Goal: Navigation & Orientation: Go to known website

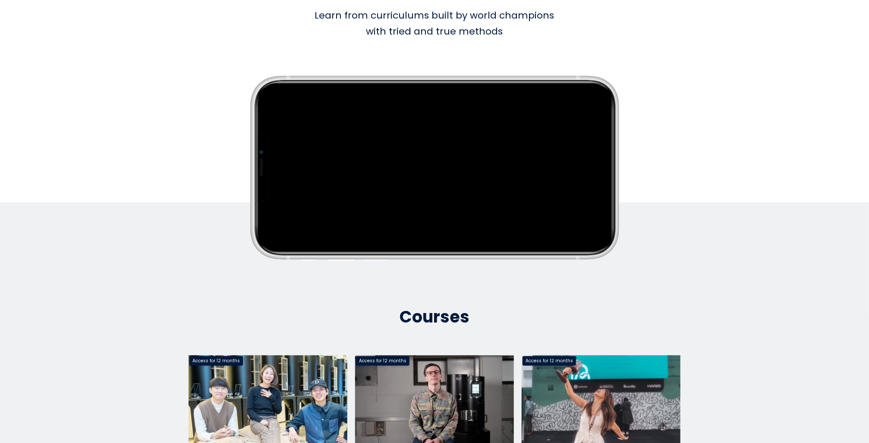
scroll to position [216, 0]
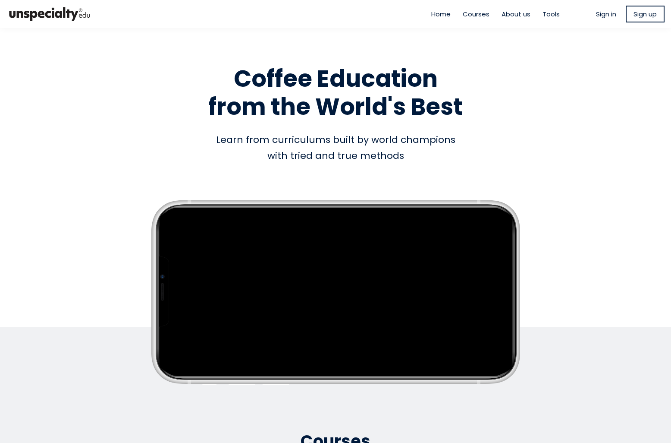
click at [432, 12] on span "Home" at bounding box center [441, 14] width 19 height 10
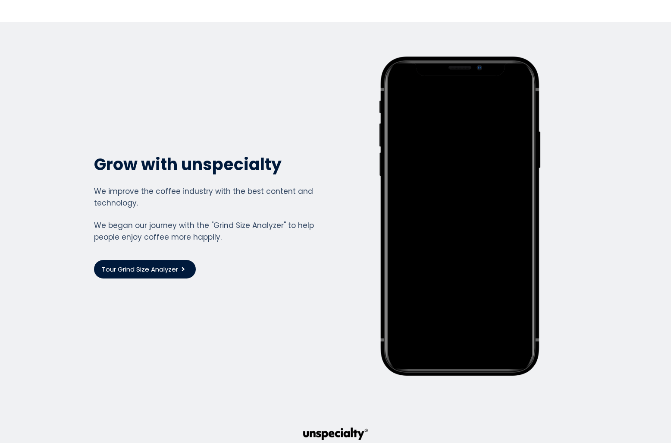
scroll to position [2243, 0]
